Goal: Task Accomplishment & Management: Manage account settings

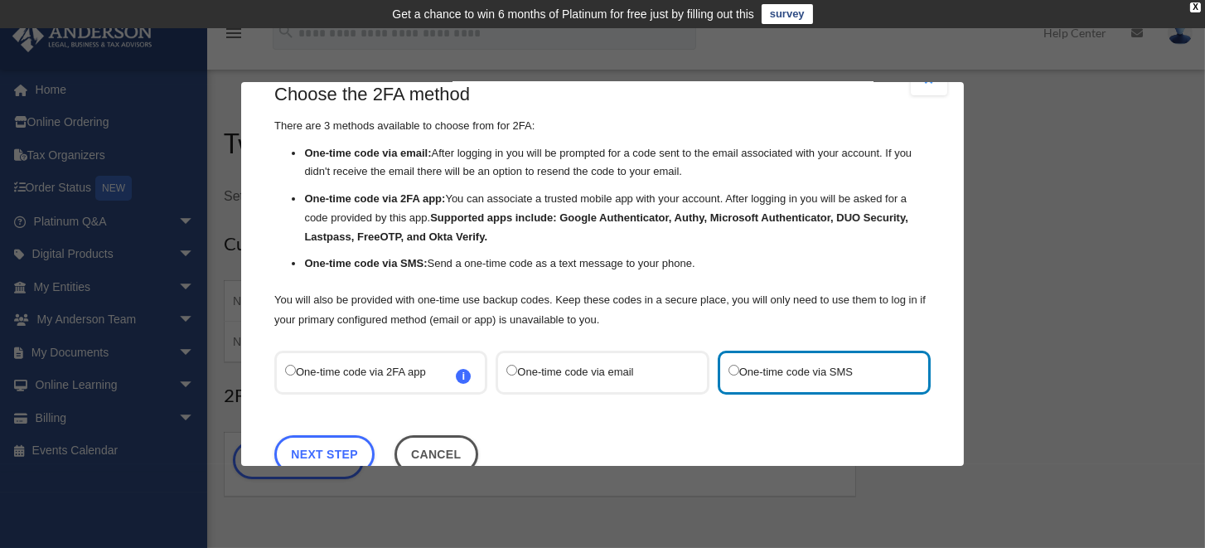
scroll to position [73, 0]
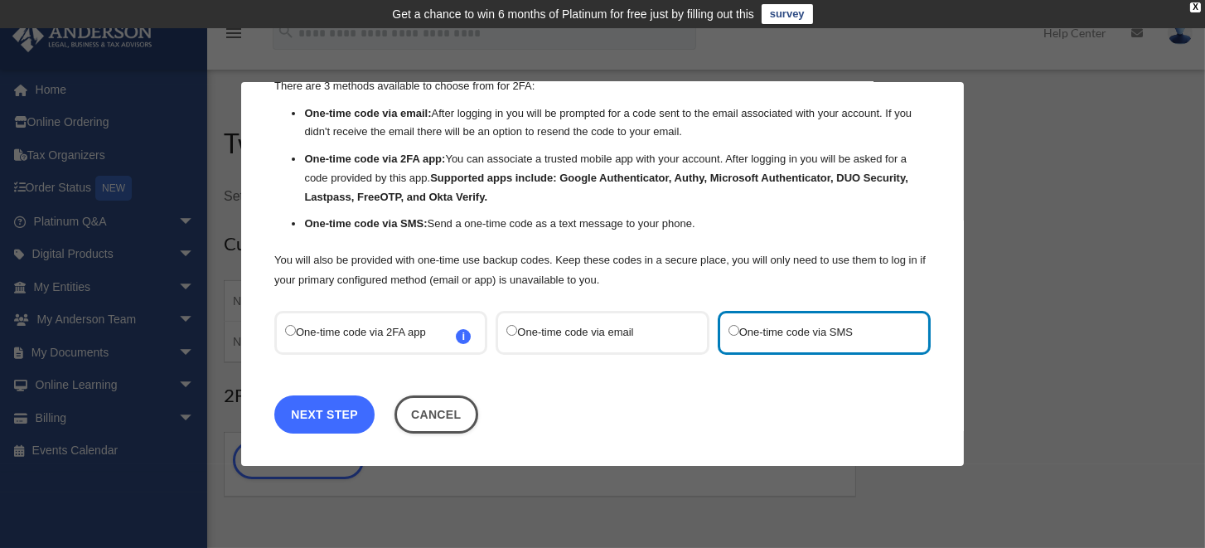
click at [330, 413] on link "Next Step" at bounding box center [324, 414] width 100 height 38
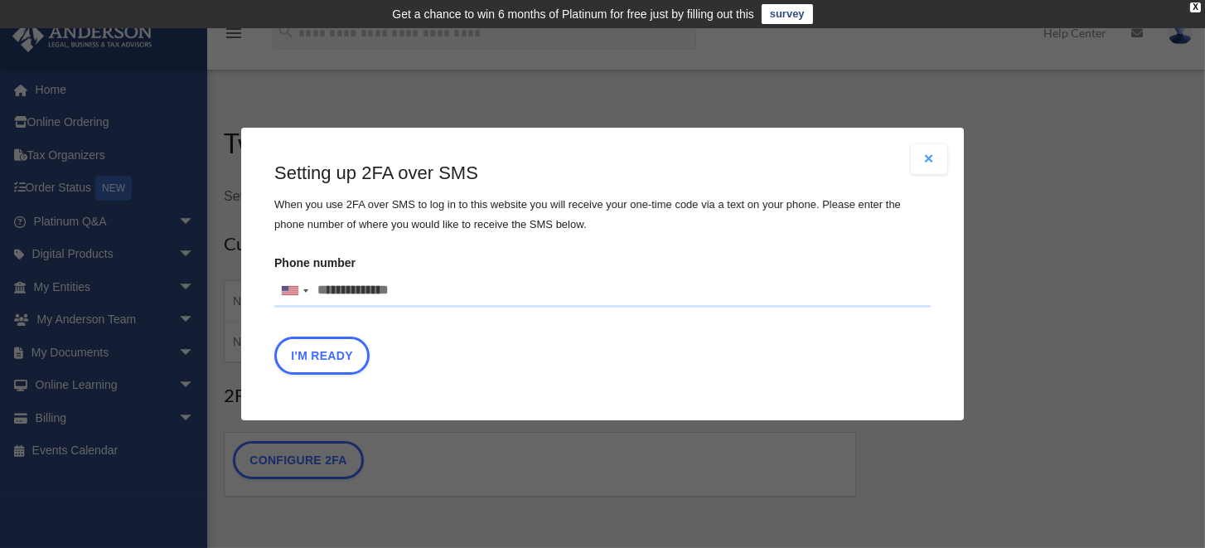
click at [409, 287] on input "Phone number United States +1 United Kingdom +44 Afghanistan (‫افغانستان‬‎) +93…" at bounding box center [602, 290] width 656 height 33
type input "**********"
click at [327, 360] on button "I'm Ready" at bounding box center [321, 355] width 95 height 38
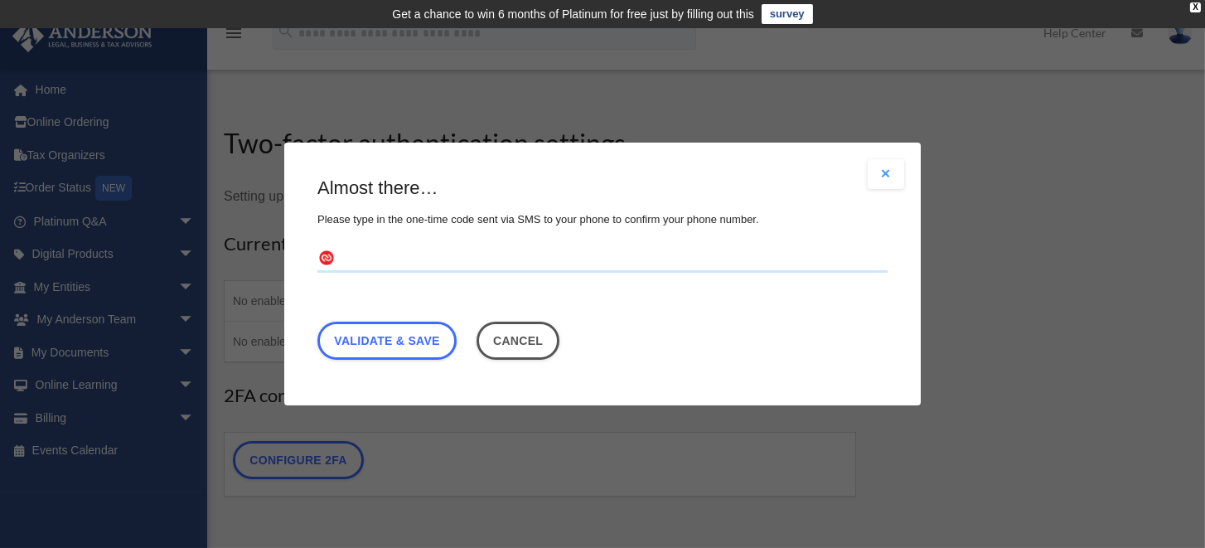
click at [358, 258] on input "text" at bounding box center [602, 259] width 570 height 27
type input "******"
click at [394, 337] on link "Validate & Save" at bounding box center [386, 340] width 139 height 38
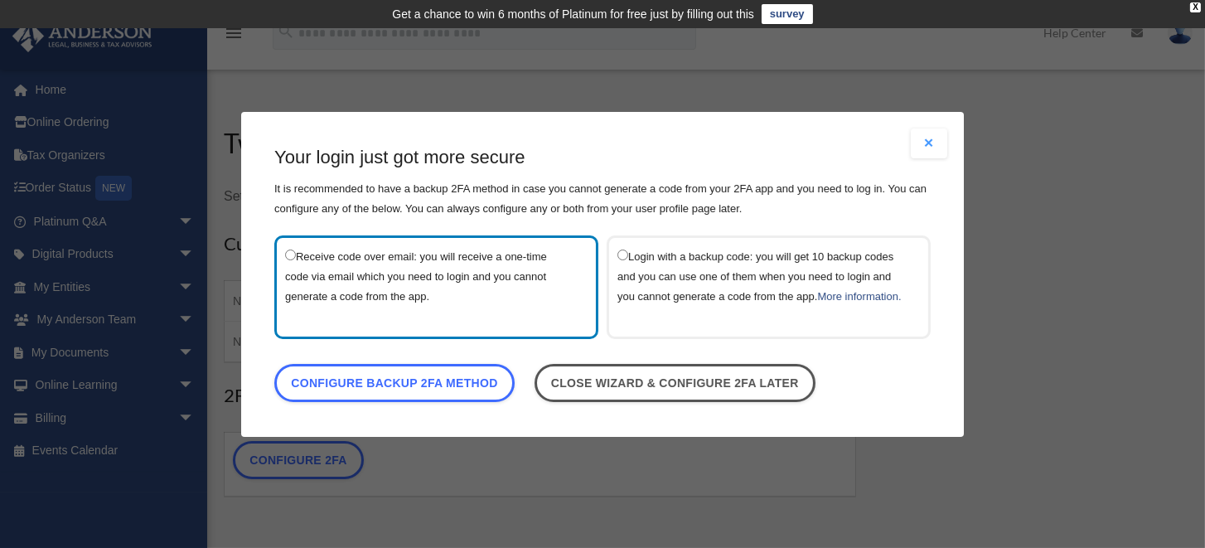
click at [624, 250] on label "Login with a backup code: you will get 10 backup codes and you can use one of t…" at bounding box center [760, 286] width 286 height 82
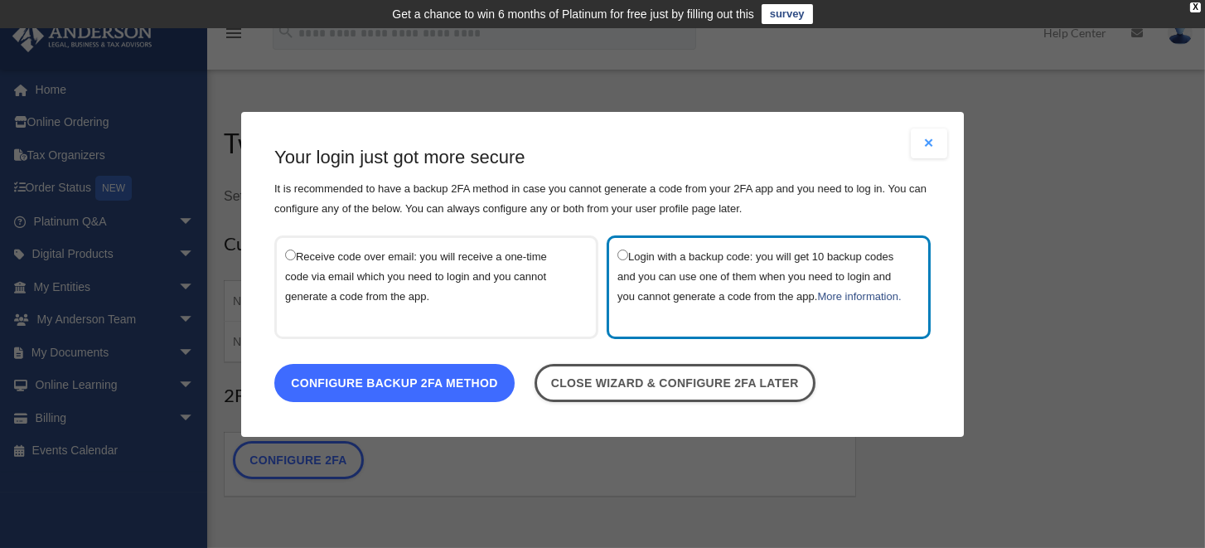
click at [417, 393] on link "Configure backup 2FA method" at bounding box center [394, 382] width 240 height 38
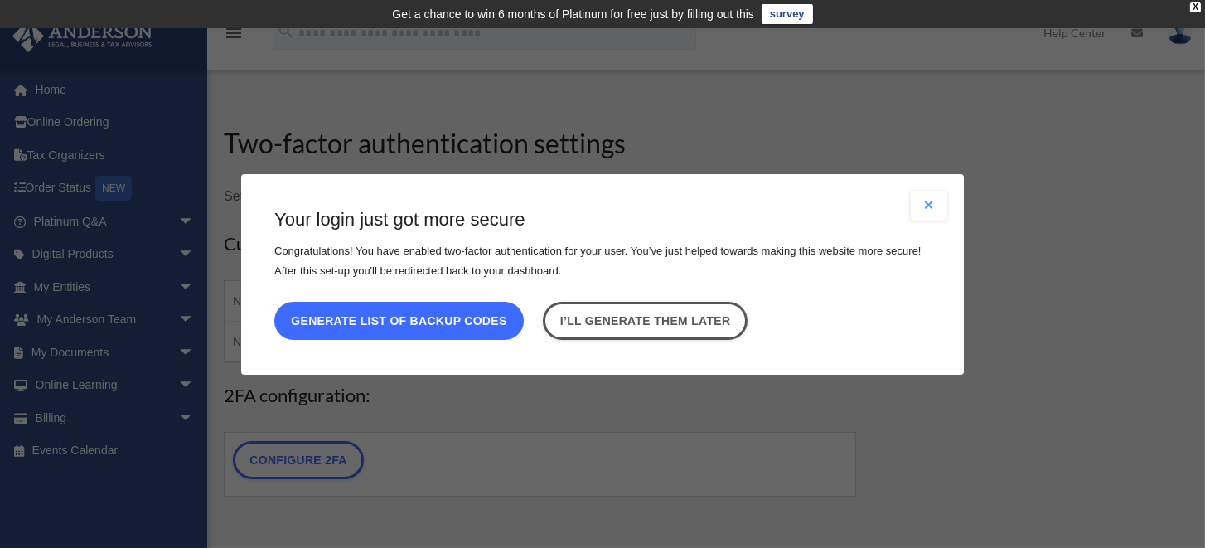
click at [395, 316] on button "Generate list of backup codes" at bounding box center [398, 320] width 249 height 38
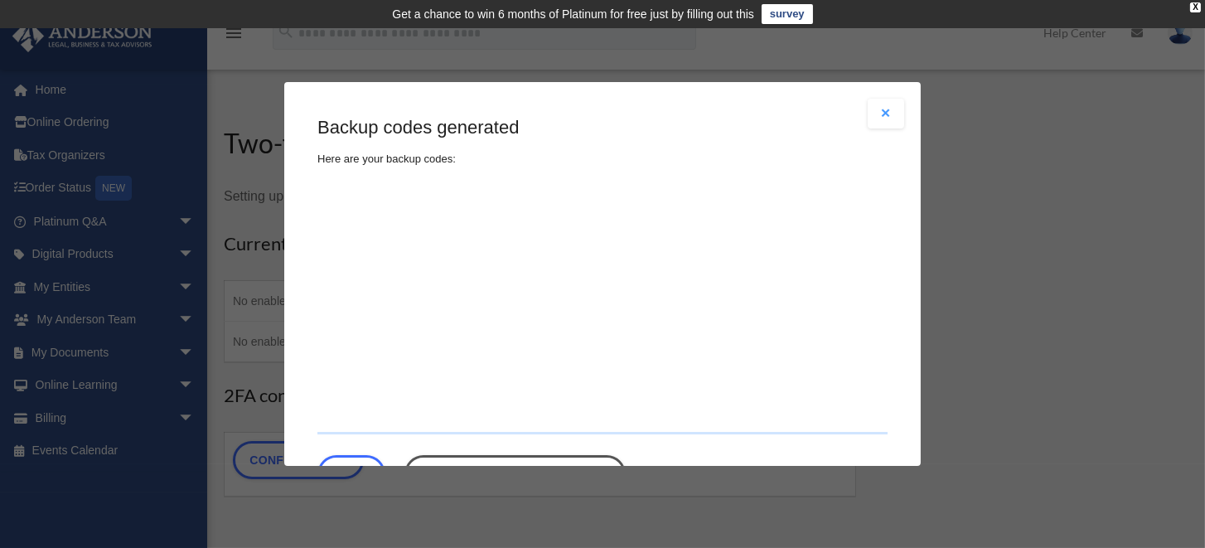
type textarea "**********"
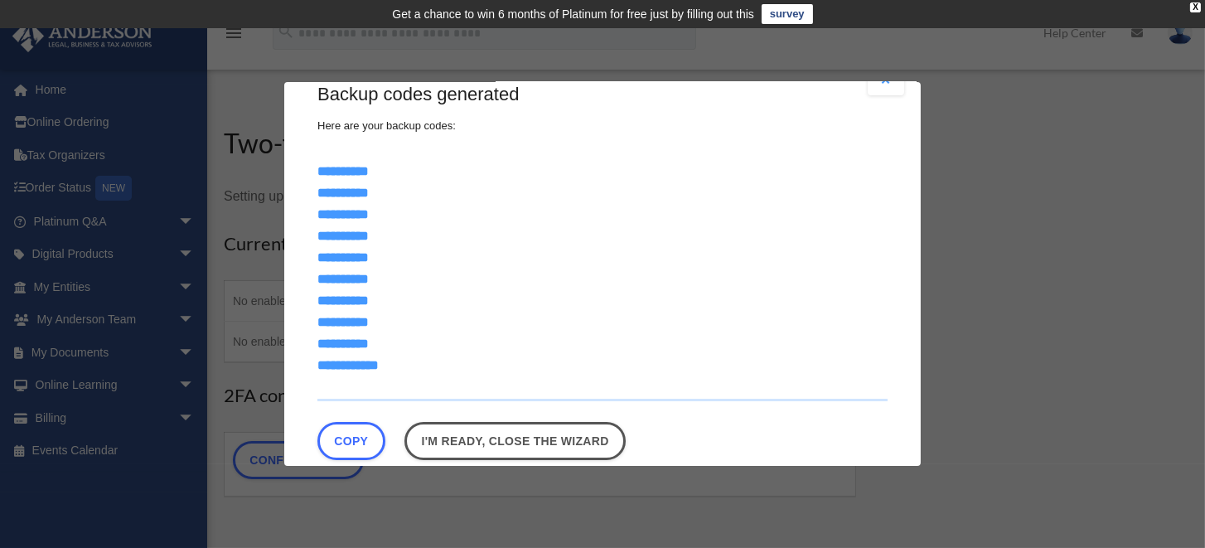
scroll to position [61, 0]
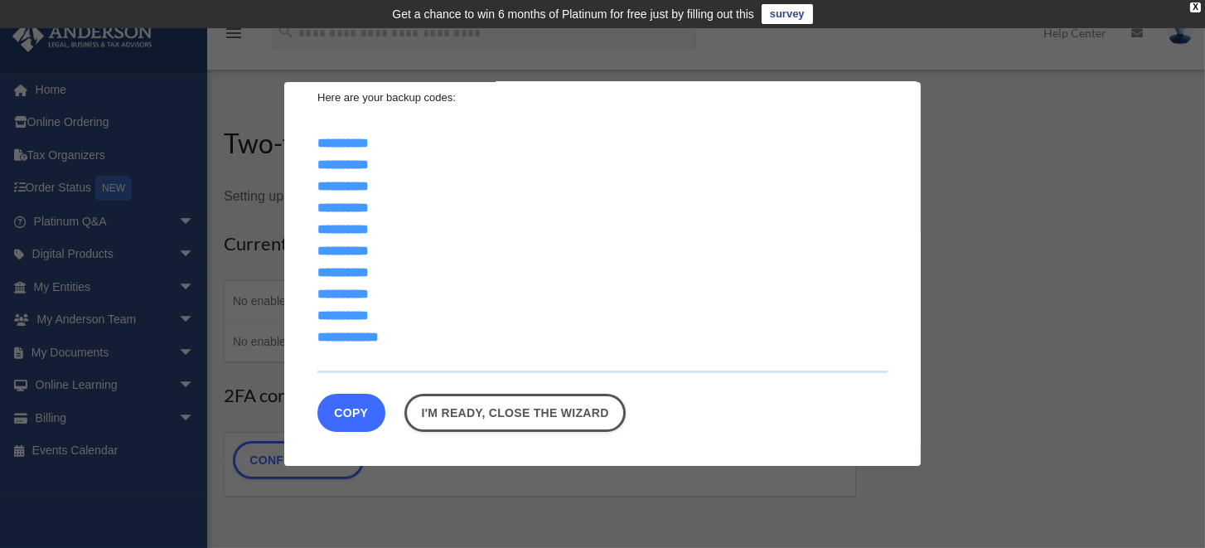
click at [350, 415] on button "Copy" at bounding box center [351, 413] width 68 height 38
click at [771, 14] on link "survey" at bounding box center [786, 14] width 51 height 20
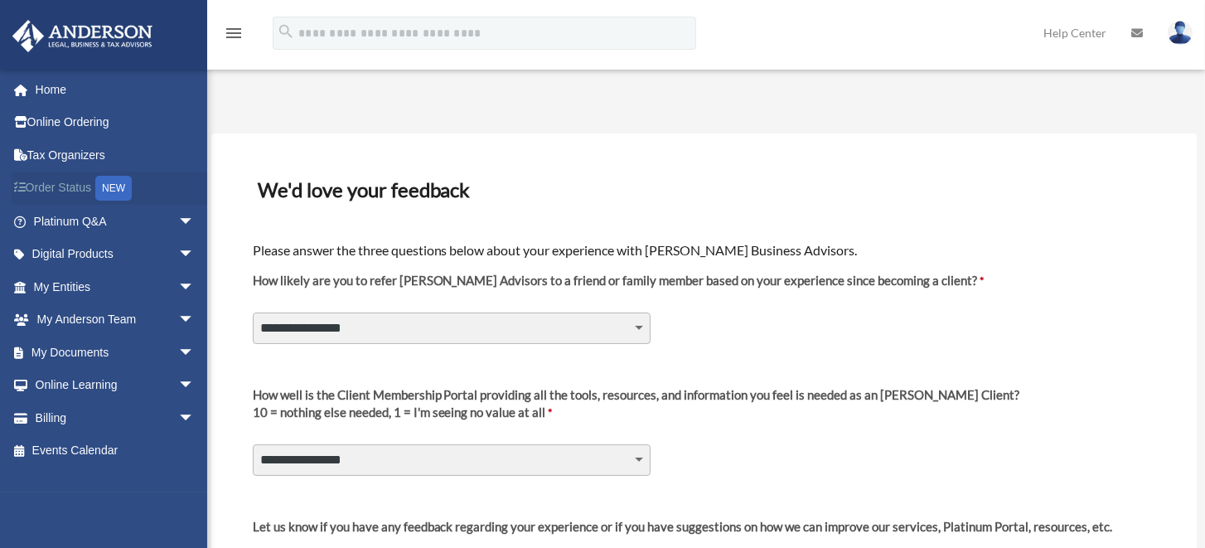
click at [78, 185] on link "Order Status NEW" at bounding box center [116, 188] width 208 height 34
